Goal: Information Seeking & Learning: Learn about a topic

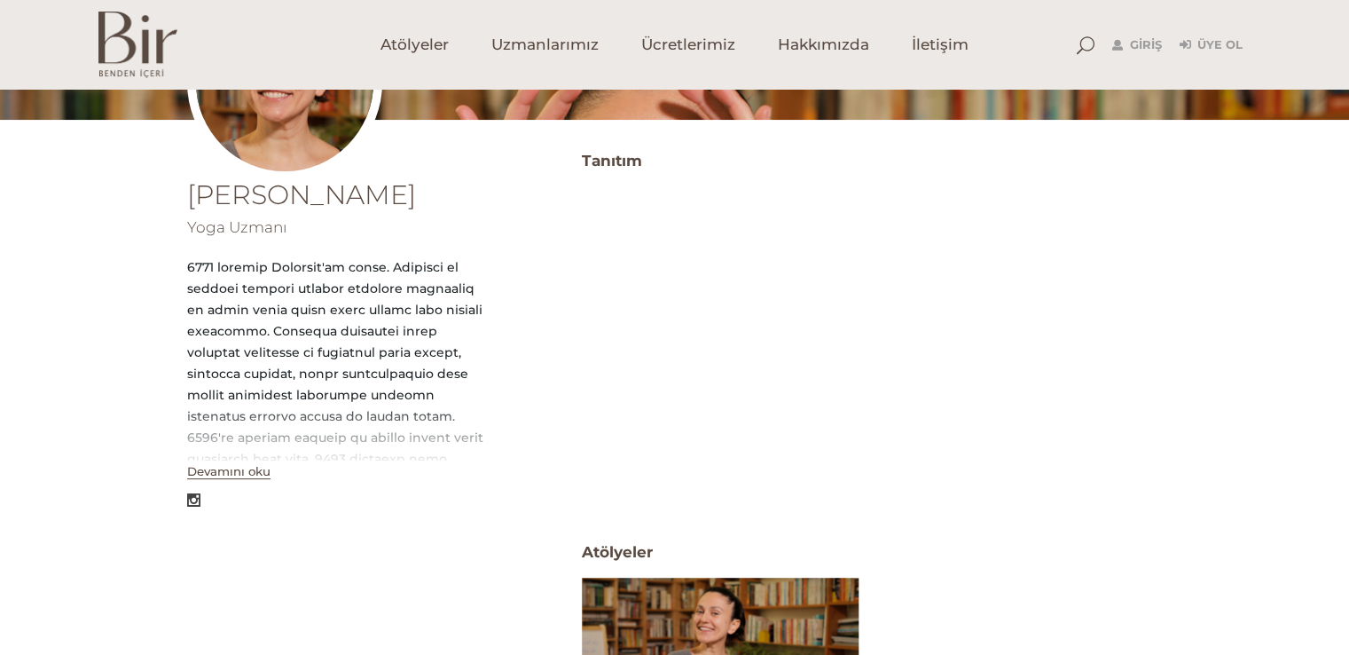
scroll to position [291, 0]
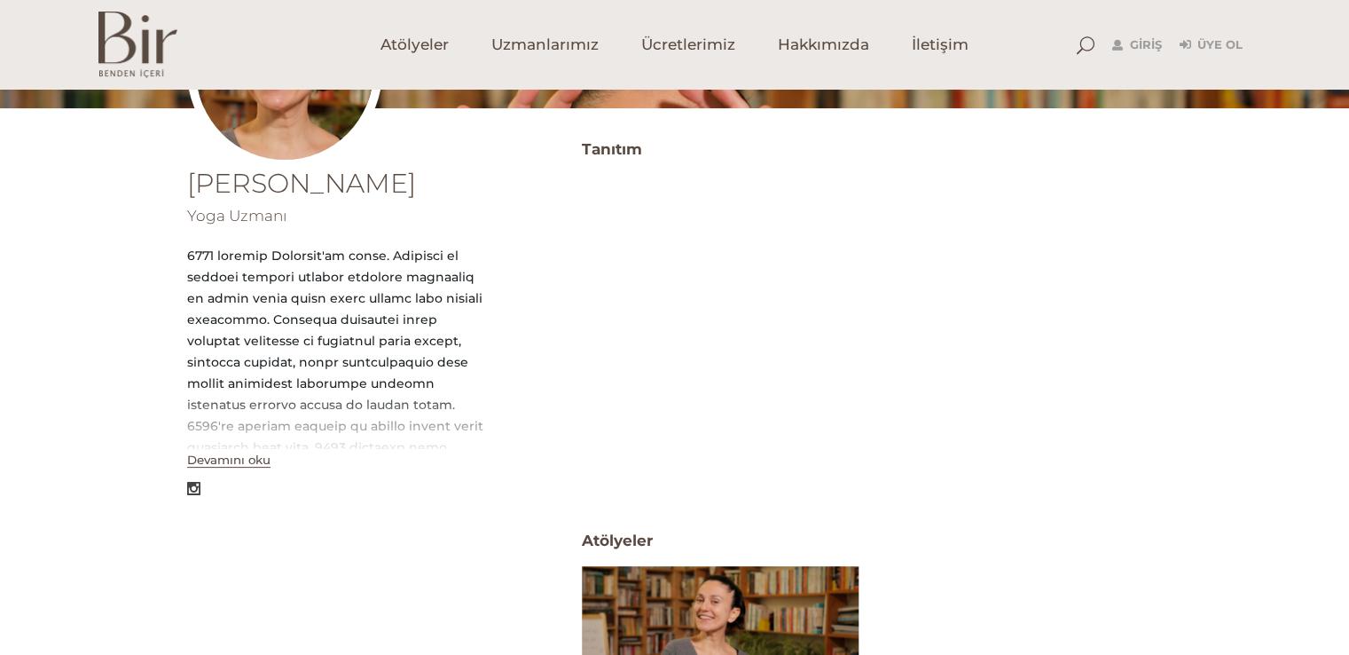
click at [247, 459] on button "Devamını oku" at bounding box center [228, 459] width 83 height 15
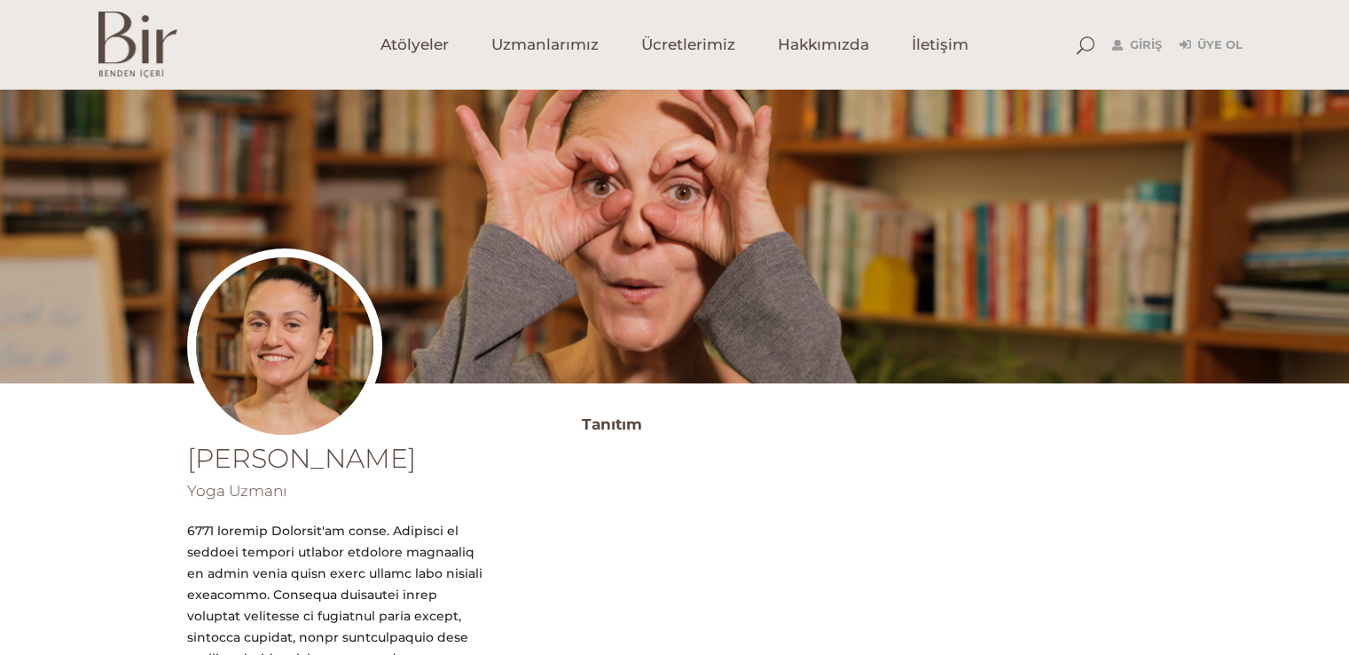
scroll to position [0, 0]
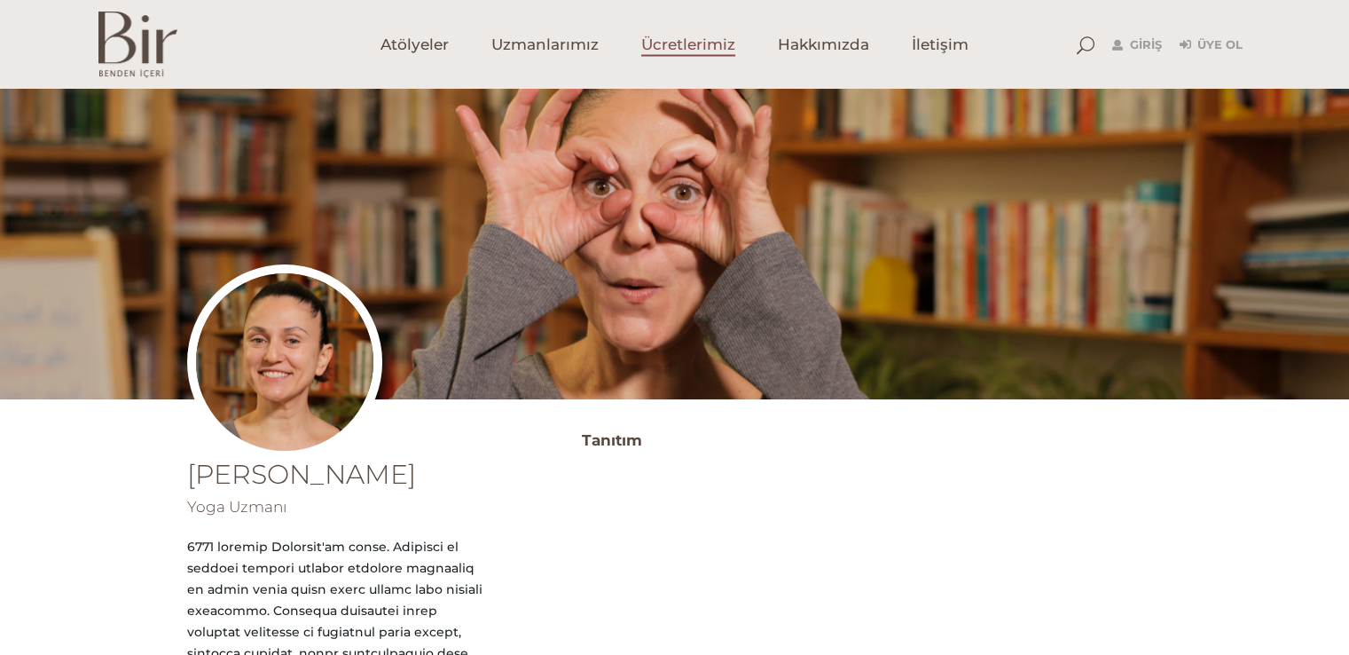
click at [692, 36] on span "Ücretlerimiz" at bounding box center [688, 45] width 94 height 20
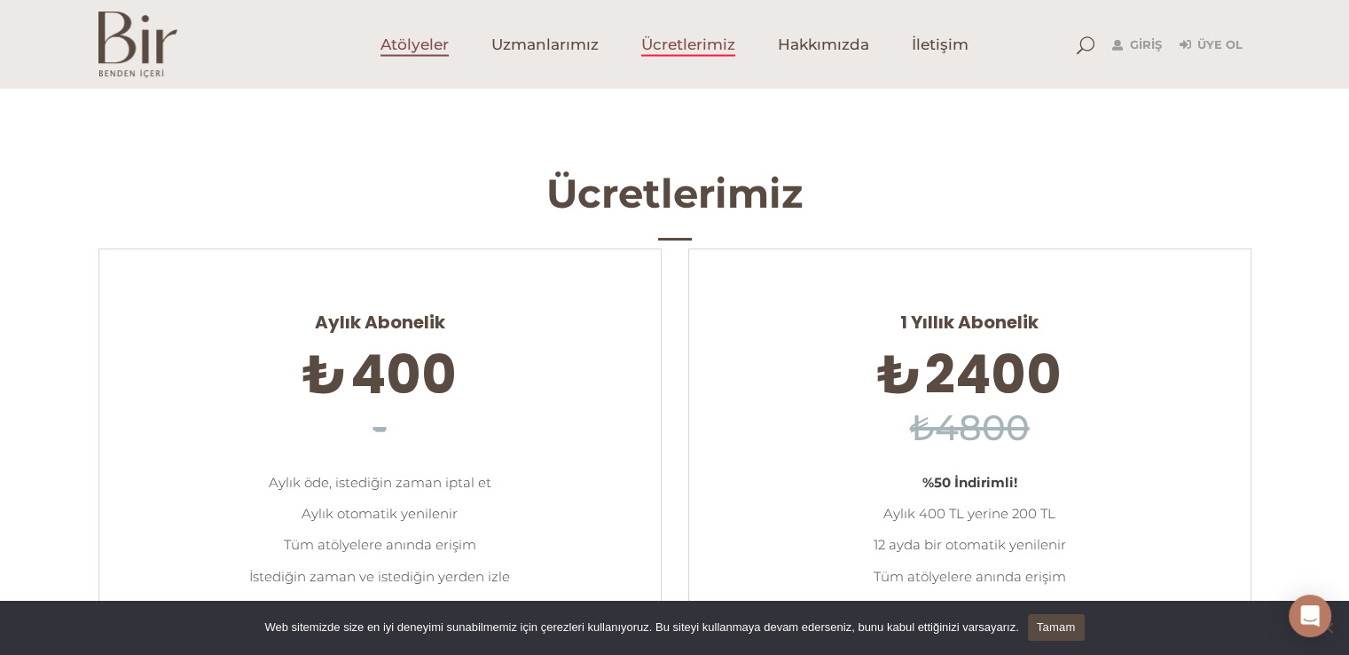
click at [383, 41] on span "Atölyeler" at bounding box center [415, 45] width 68 height 20
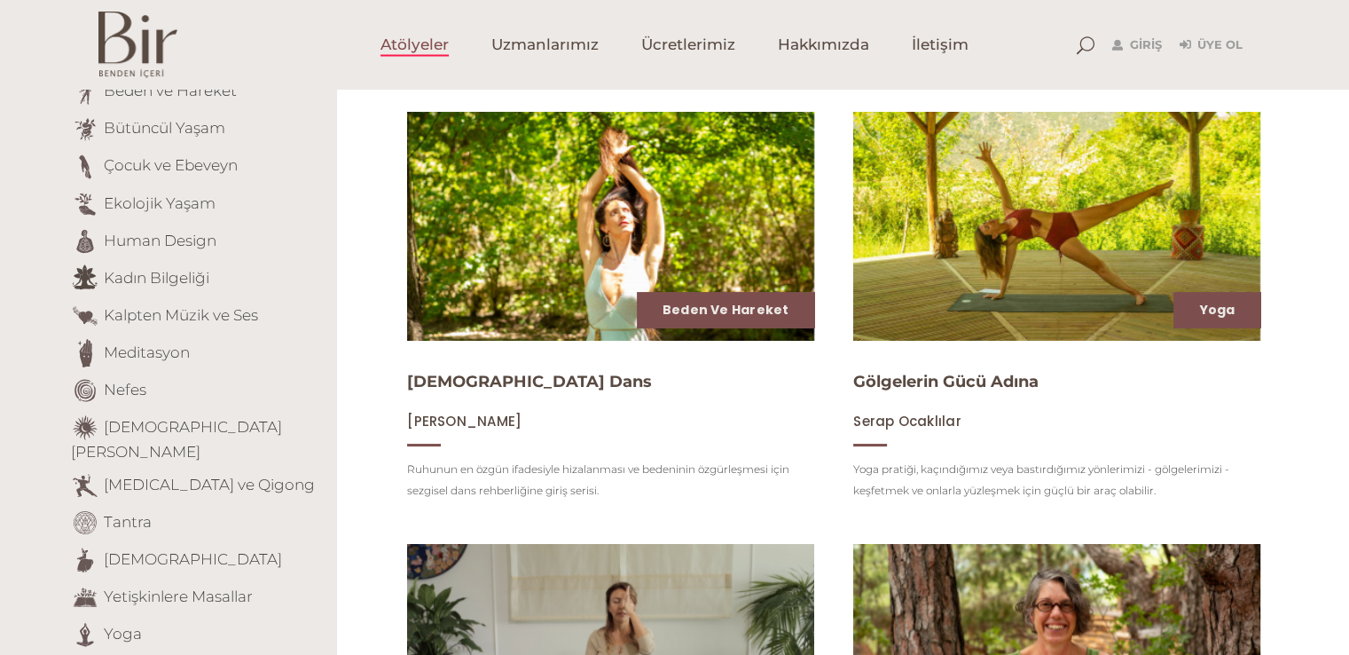
scroll to position [213, 0]
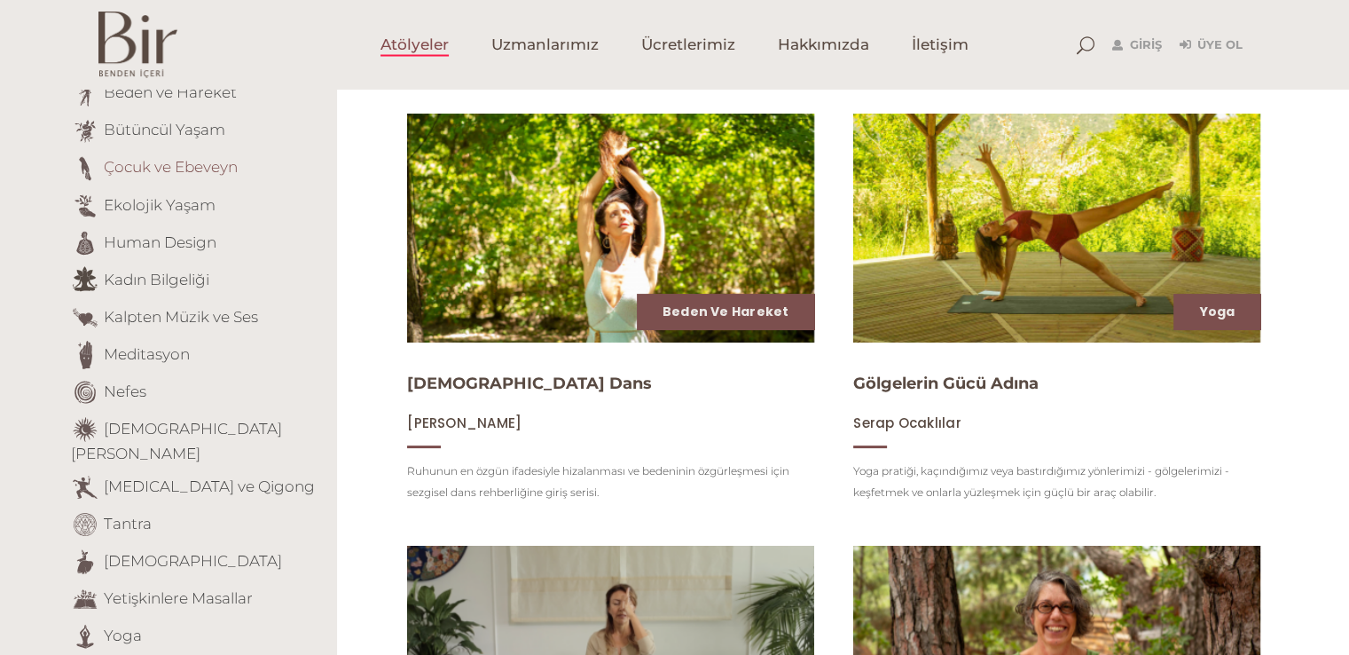
click at [206, 168] on link "Çocuk ve Ebeveyn" at bounding box center [171, 167] width 134 height 18
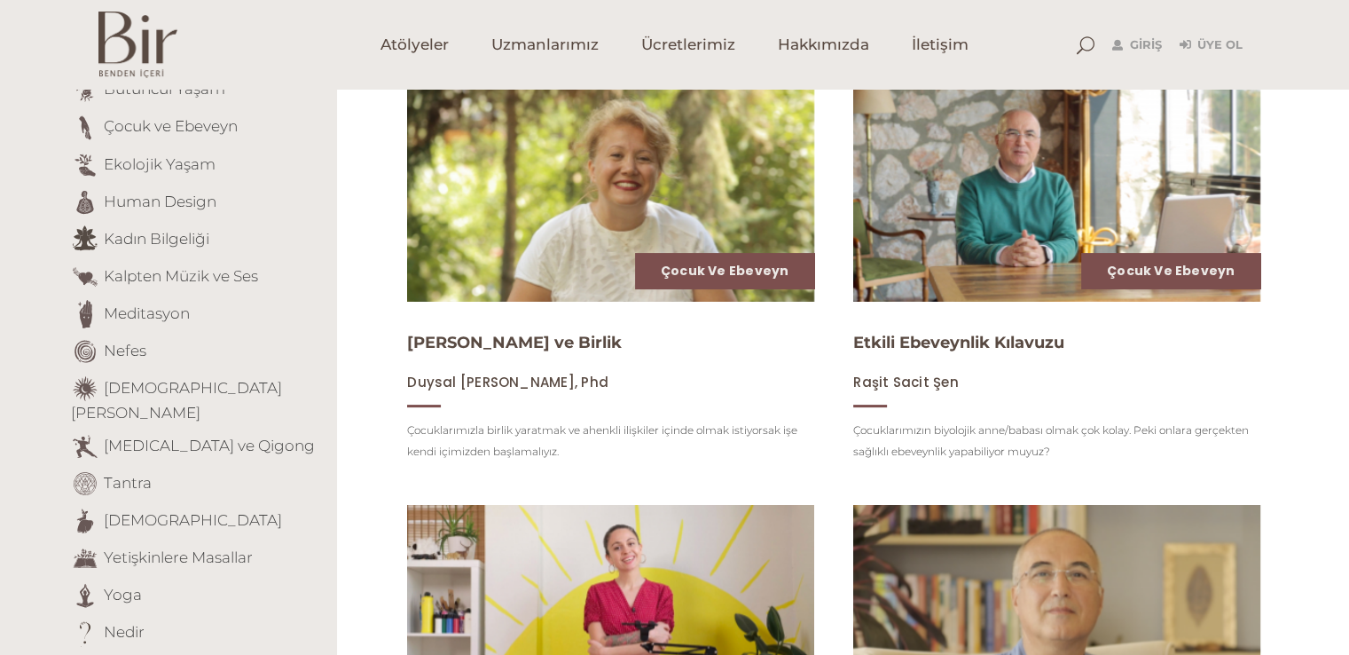
scroll to position [252, 0]
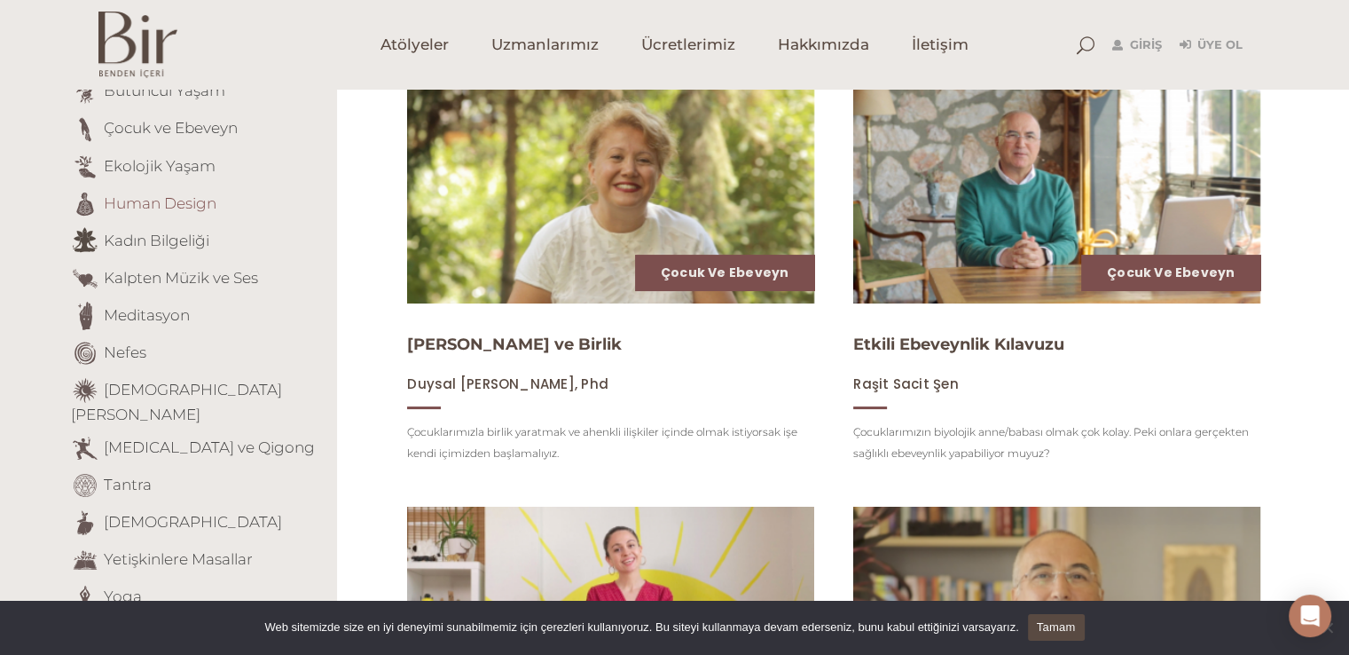
click at [161, 196] on link "Human Design" at bounding box center [160, 202] width 113 height 18
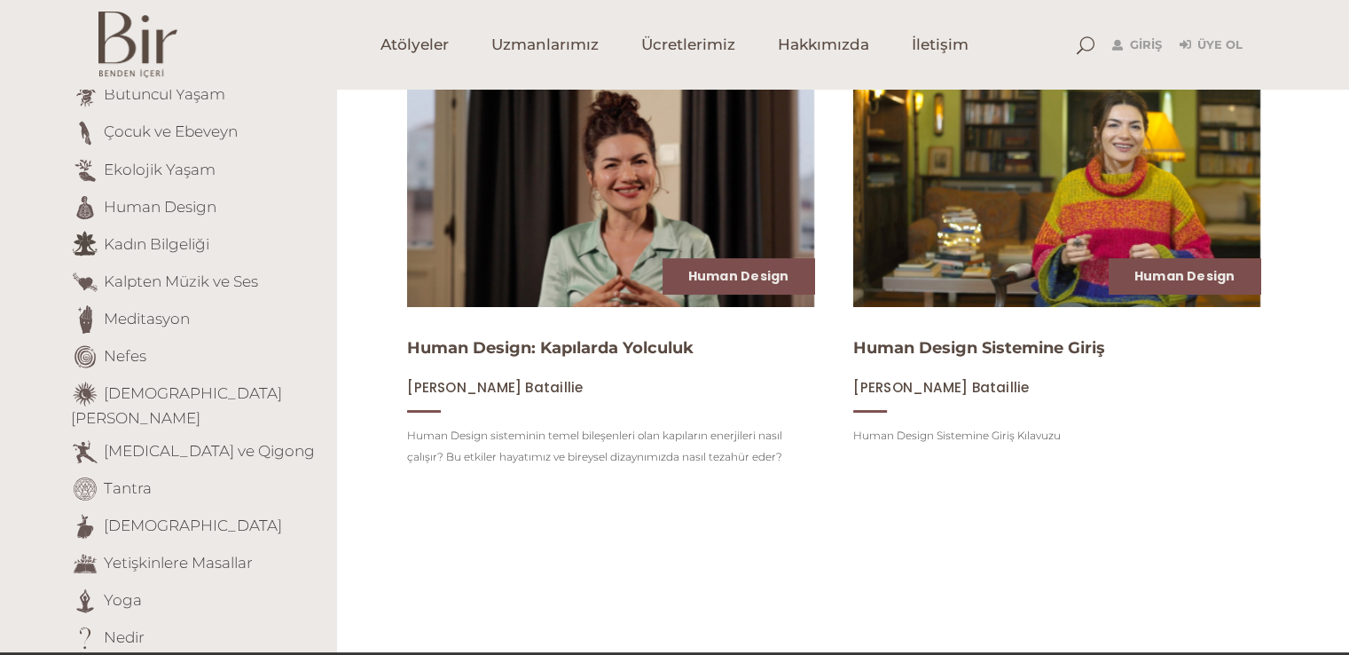
scroll to position [284, 0]
